Goal: Task Accomplishment & Management: Use online tool/utility

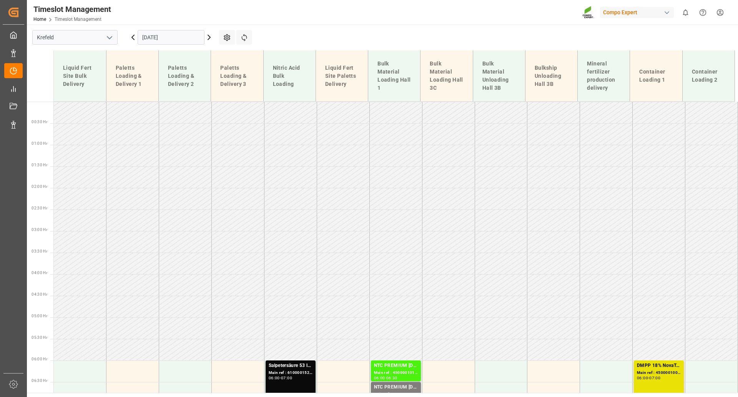
scroll to position [475, 0]
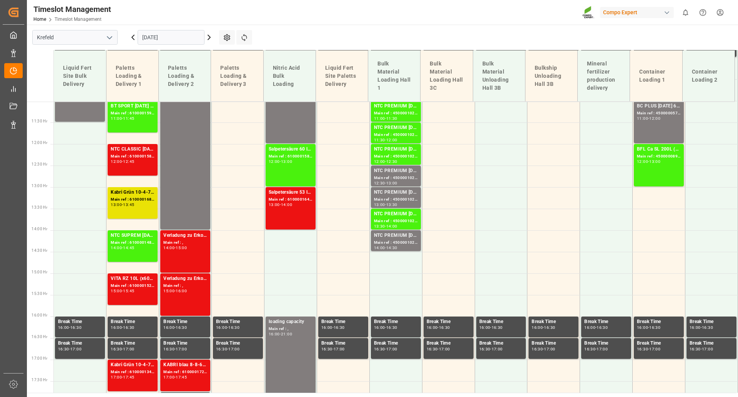
click at [210, 33] on icon at bounding box center [209, 37] width 9 height 9
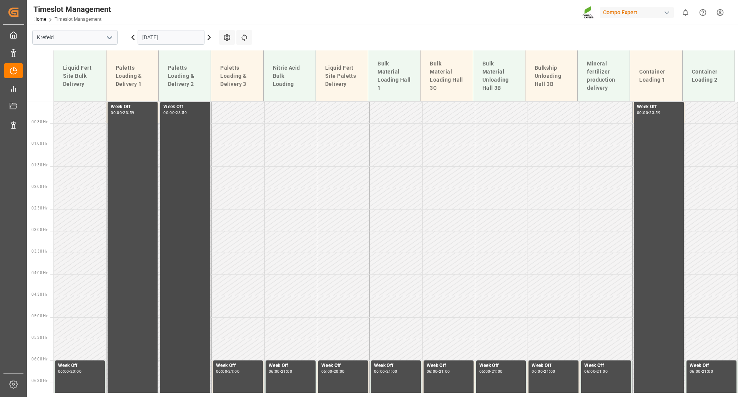
scroll to position [364, 0]
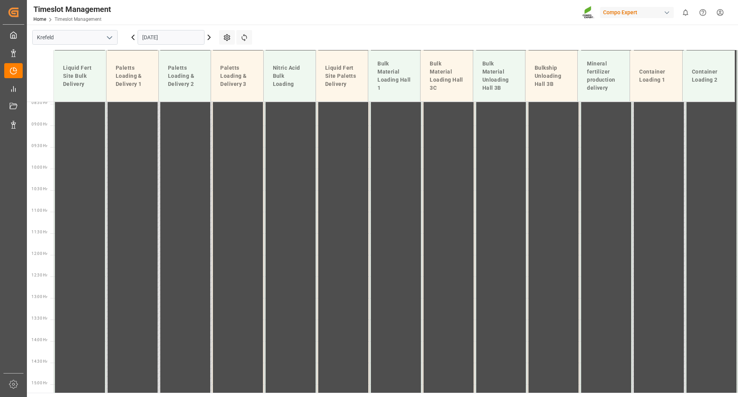
click at [209, 41] on icon at bounding box center [209, 37] width 9 height 9
click at [208, 37] on icon at bounding box center [209, 37] width 9 height 9
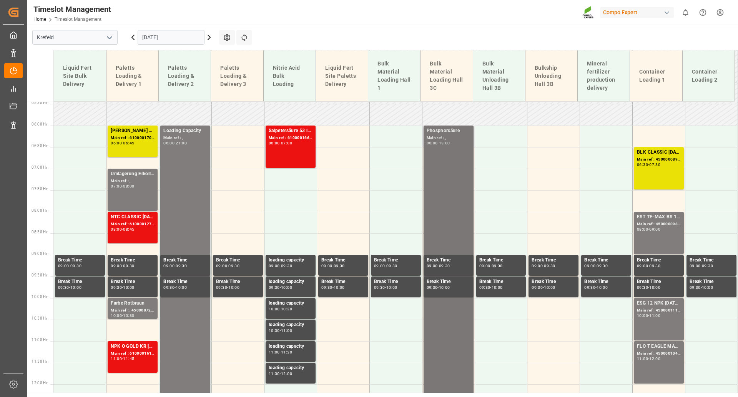
scroll to position [210, 0]
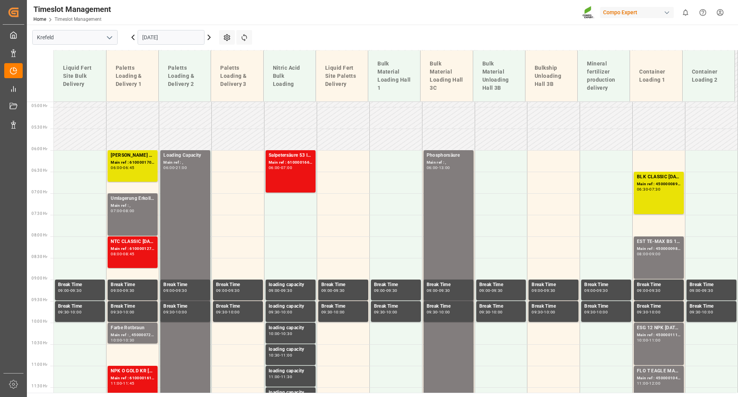
click at [209, 35] on icon at bounding box center [209, 37] width 9 height 9
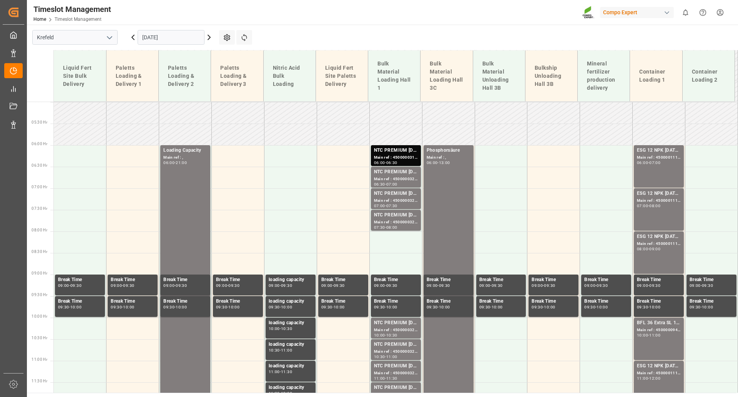
scroll to position [133, 0]
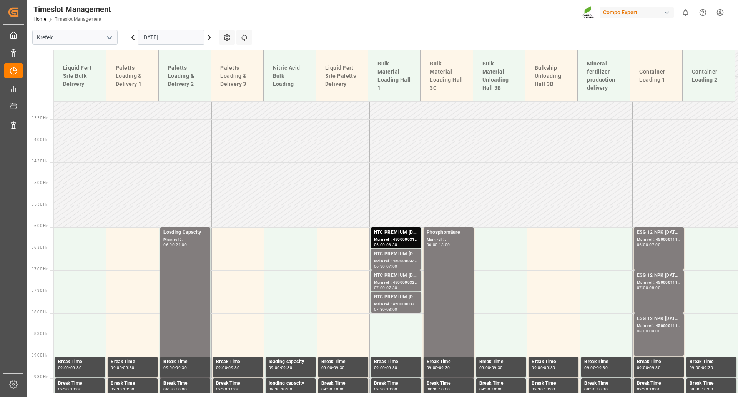
click at [208, 38] on icon at bounding box center [209, 37] width 9 height 9
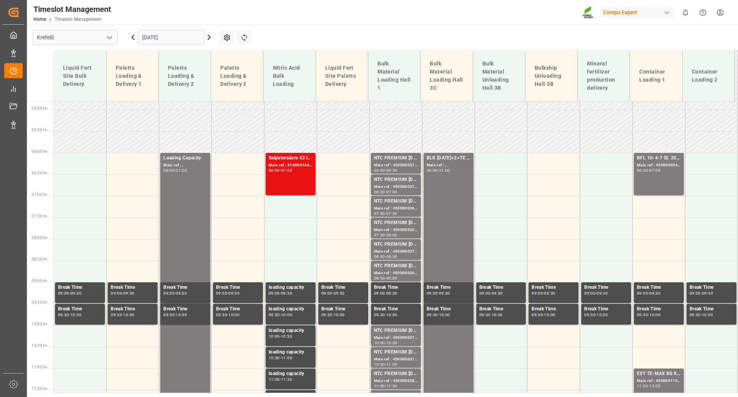
scroll to position [95, 0]
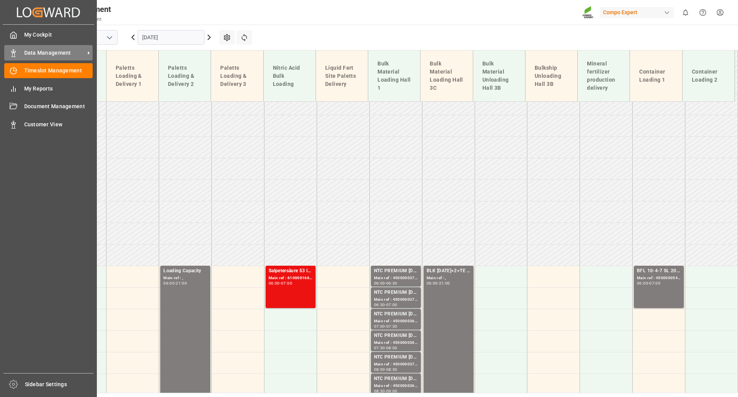
click at [31, 52] on span "Data Management" at bounding box center [54, 53] width 61 height 8
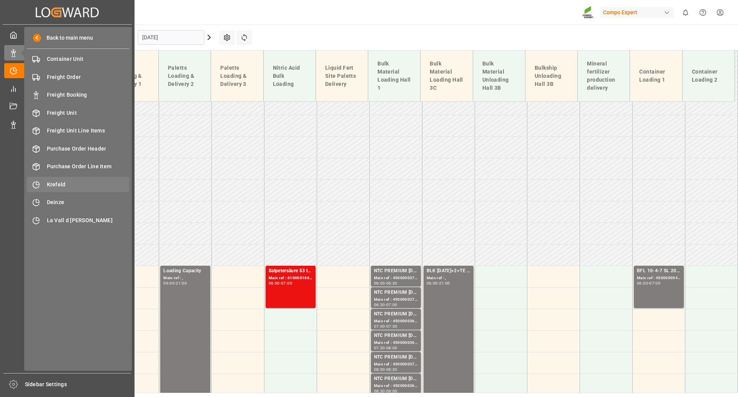
click at [60, 183] on span "Krefeld" at bounding box center [88, 184] width 83 height 8
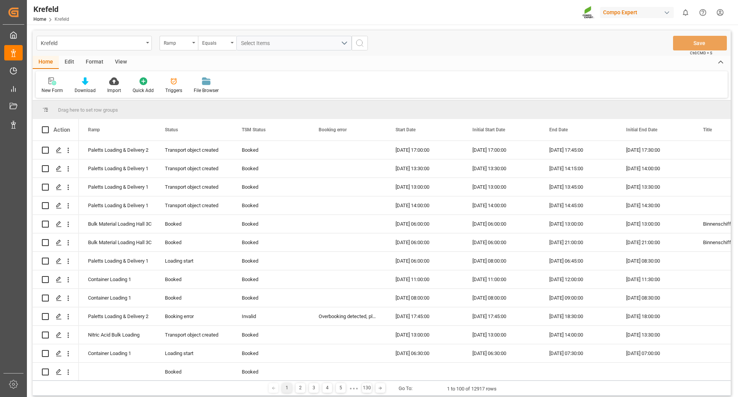
click at [122, 60] on div "View" at bounding box center [120, 62] width 23 height 13
click at [94, 61] on div "Format" at bounding box center [94, 62] width 29 height 13
click at [54, 84] on icon at bounding box center [52, 81] width 7 height 8
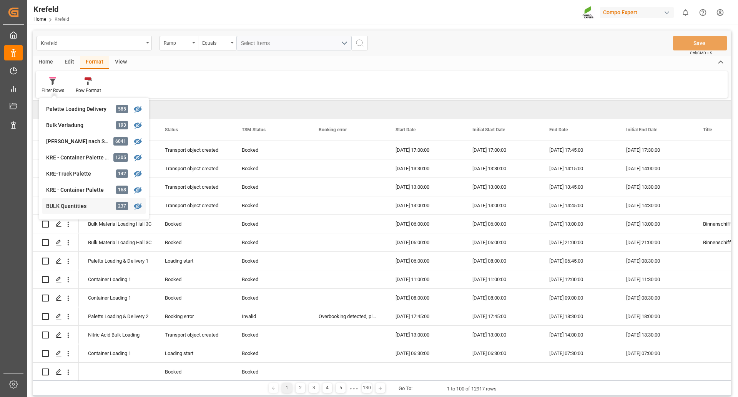
click at [63, 203] on div "Krefeld Ramp Equals Select Items Save Ctrl/CMD + S Home Edit Format View Filter…" at bounding box center [382, 212] width 698 height 365
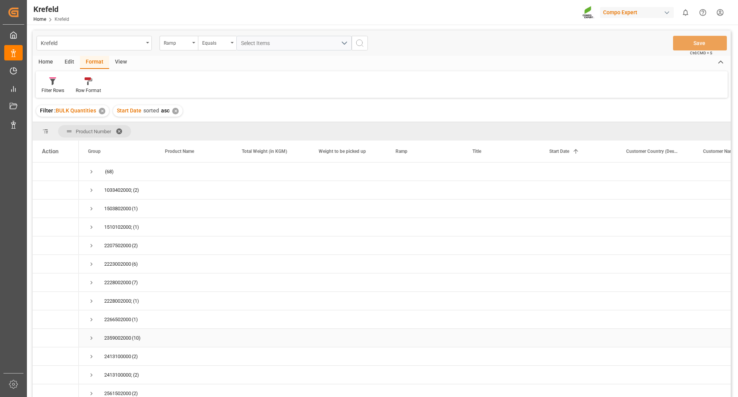
click at [90, 337] on span "Press SPACE to select this row." at bounding box center [91, 337] width 7 height 7
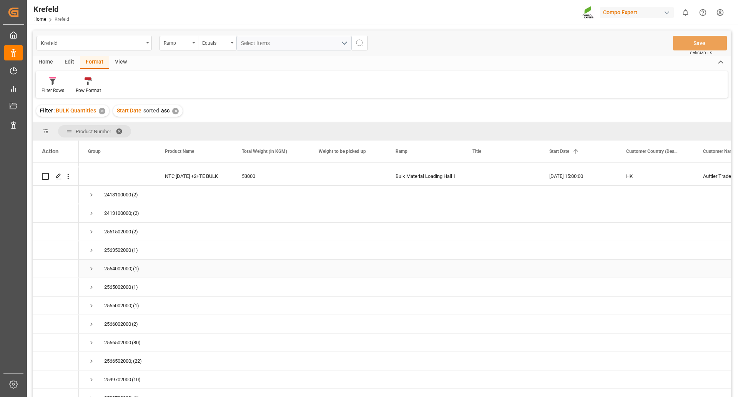
scroll to position [385, 0]
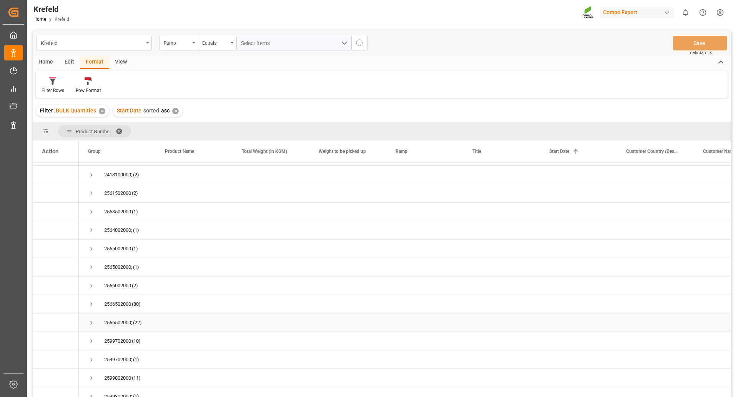
click at [91, 323] on span "Press SPACE to select this row." at bounding box center [91, 322] width 7 height 7
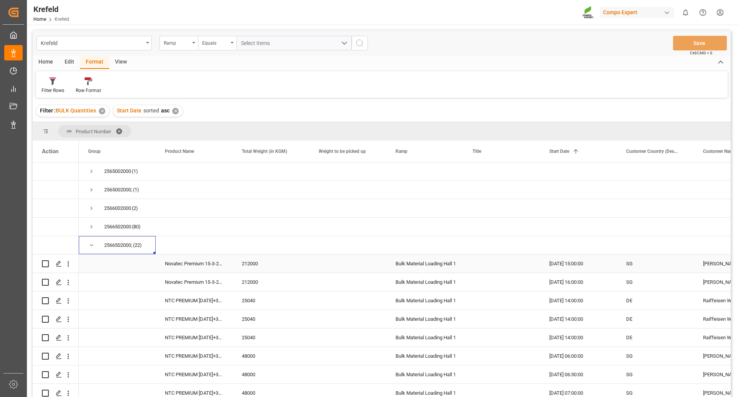
scroll to position [462, 0]
click at [90, 246] on span "Press SPACE to select this row." at bounding box center [91, 245] width 7 height 7
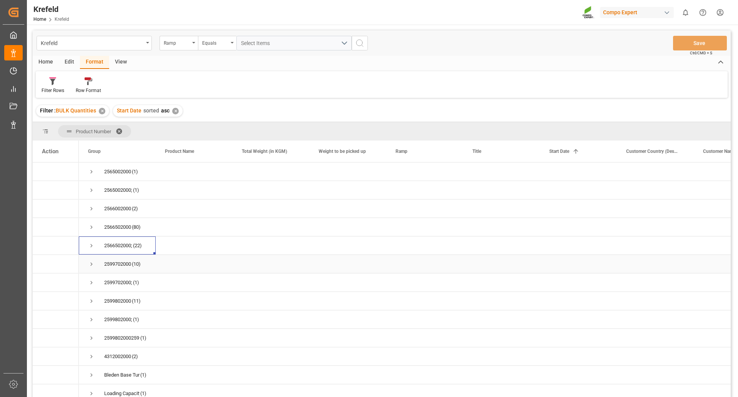
click at [90, 261] on span "Press SPACE to select this row." at bounding box center [91, 263] width 7 height 7
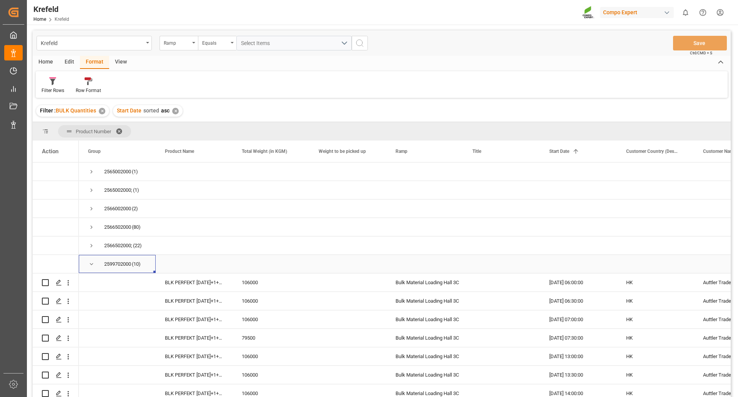
click at [90, 264] on span "Press SPACE to select this row." at bounding box center [91, 263] width 7 height 7
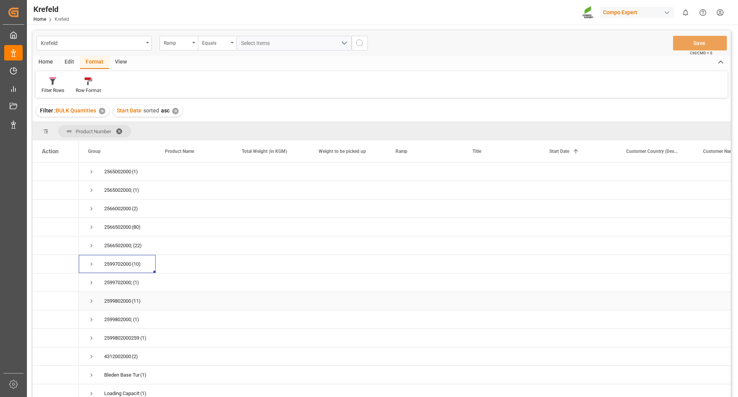
click at [95, 299] on span "2599802000 (11)" at bounding box center [117, 300] width 58 height 17
click at [92, 302] on span "Press SPACE to select this row." at bounding box center [91, 300] width 7 height 7
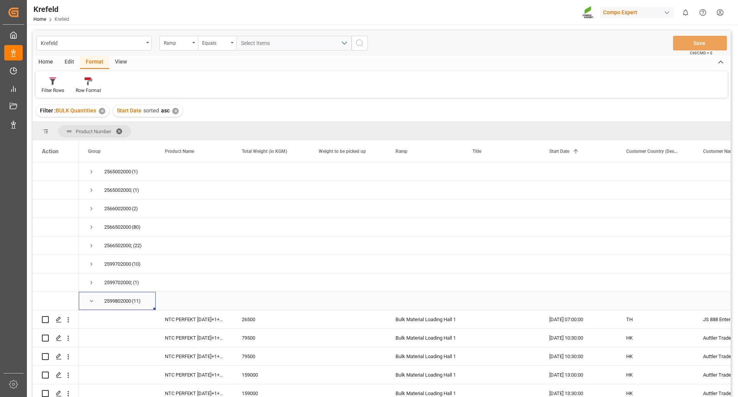
click at [89, 301] on span "Press SPACE to select this row." at bounding box center [91, 300] width 7 height 7
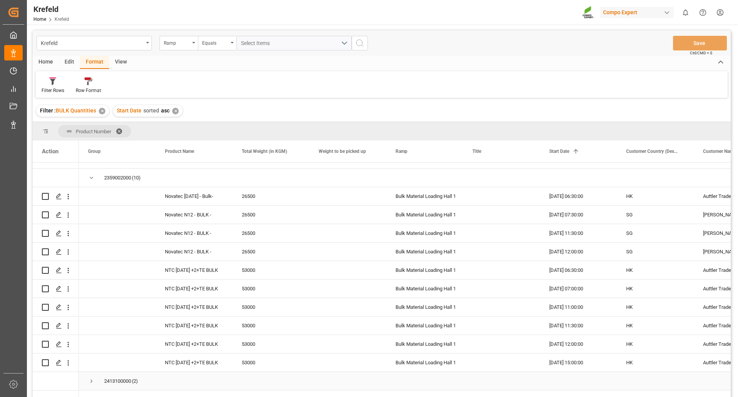
scroll to position [122, 0]
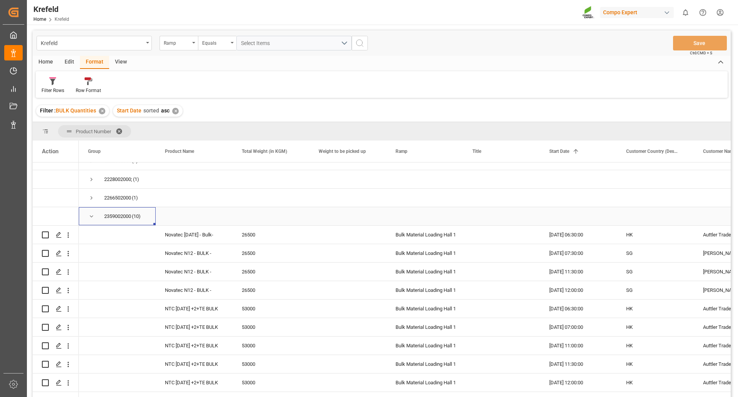
click at [87, 217] on div "2359002000 (10)" at bounding box center [117, 216] width 77 height 18
click at [92, 217] on span "Press SPACE to select this row." at bounding box center [91, 216] width 7 height 7
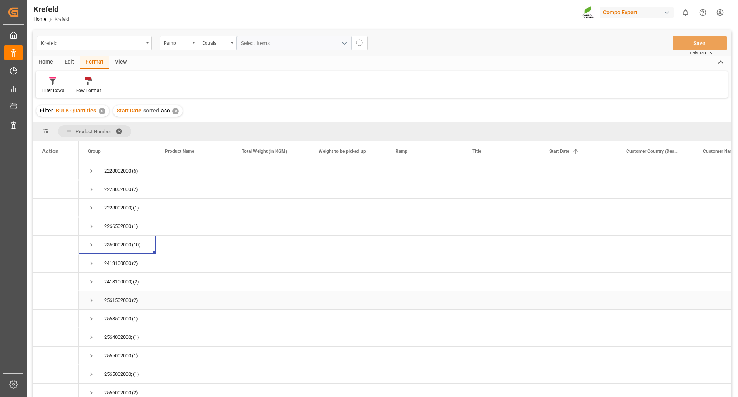
scroll to position [45, 0]
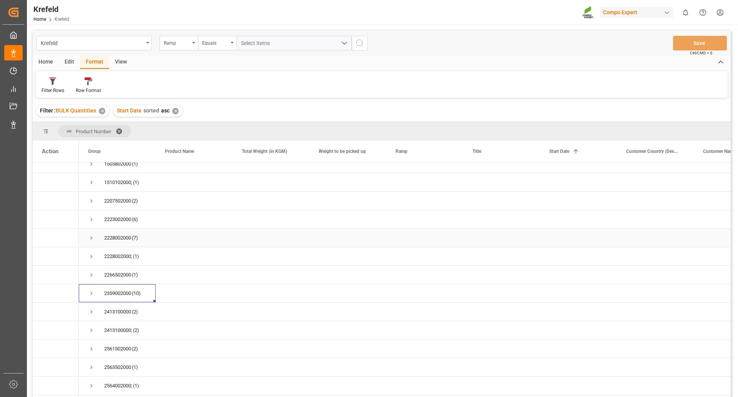
click at [90, 238] on span "Press SPACE to select this row." at bounding box center [91, 237] width 7 height 7
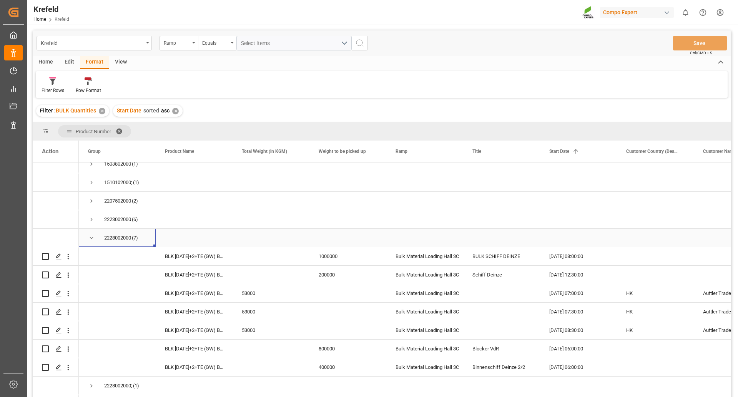
click at [90, 238] on span "Press SPACE to select this row." at bounding box center [91, 237] width 7 height 7
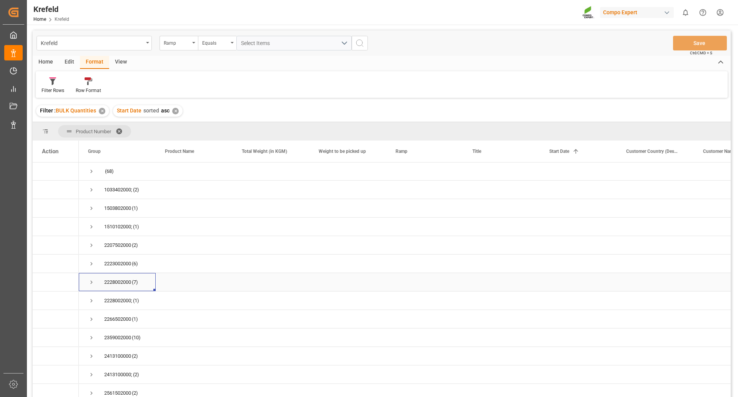
scroll to position [0, 0]
click at [90, 245] on span "Press SPACE to select this row." at bounding box center [91, 245] width 7 height 7
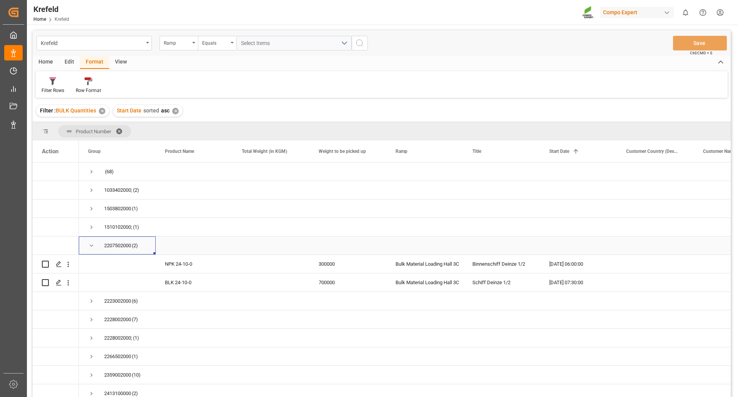
click at [91, 247] on span "Press SPACE to select this row." at bounding box center [91, 245] width 7 height 7
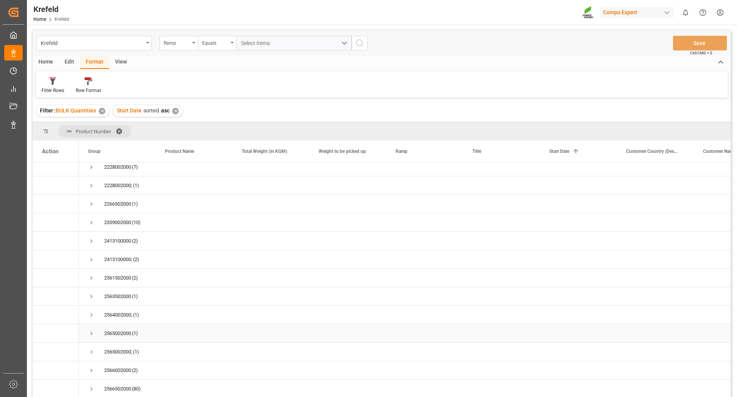
scroll to position [154, 0]
click at [90, 368] on span "Press SPACE to select this row." at bounding box center [91, 368] width 7 height 7
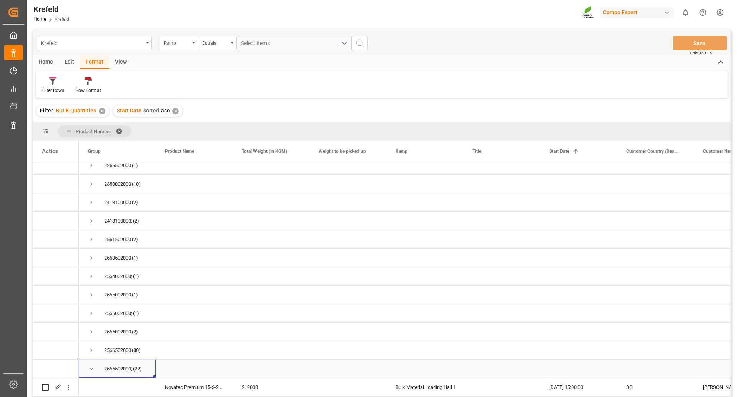
click at [90, 368] on span "Press SPACE to select this row." at bounding box center [91, 368] width 7 height 7
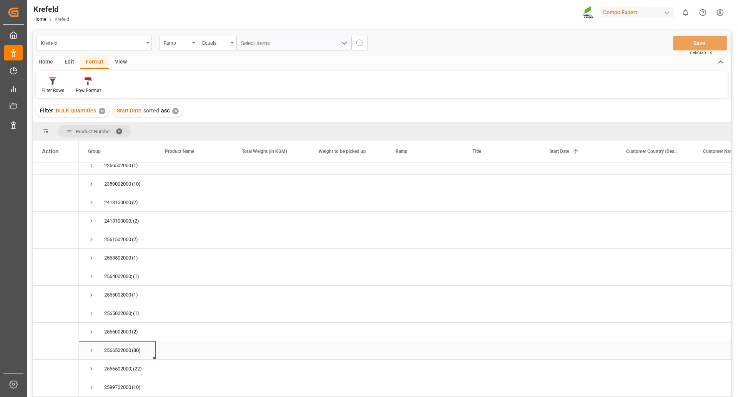
click at [92, 348] on span "Press SPACE to select this row." at bounding box center [91, 350] width 7 height 7
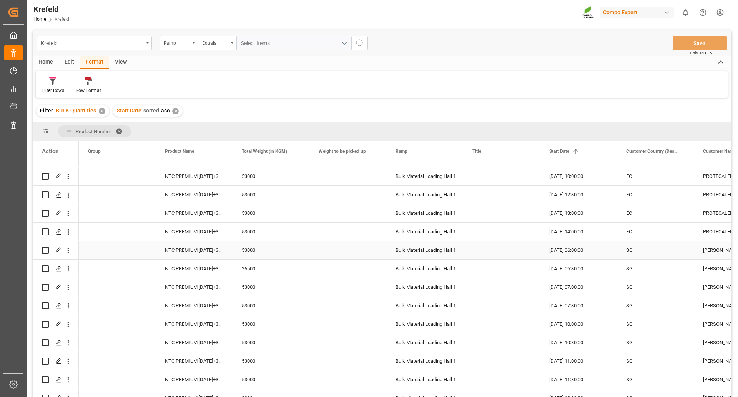
scroll to position [846, 0]
